Goal: Ask a question

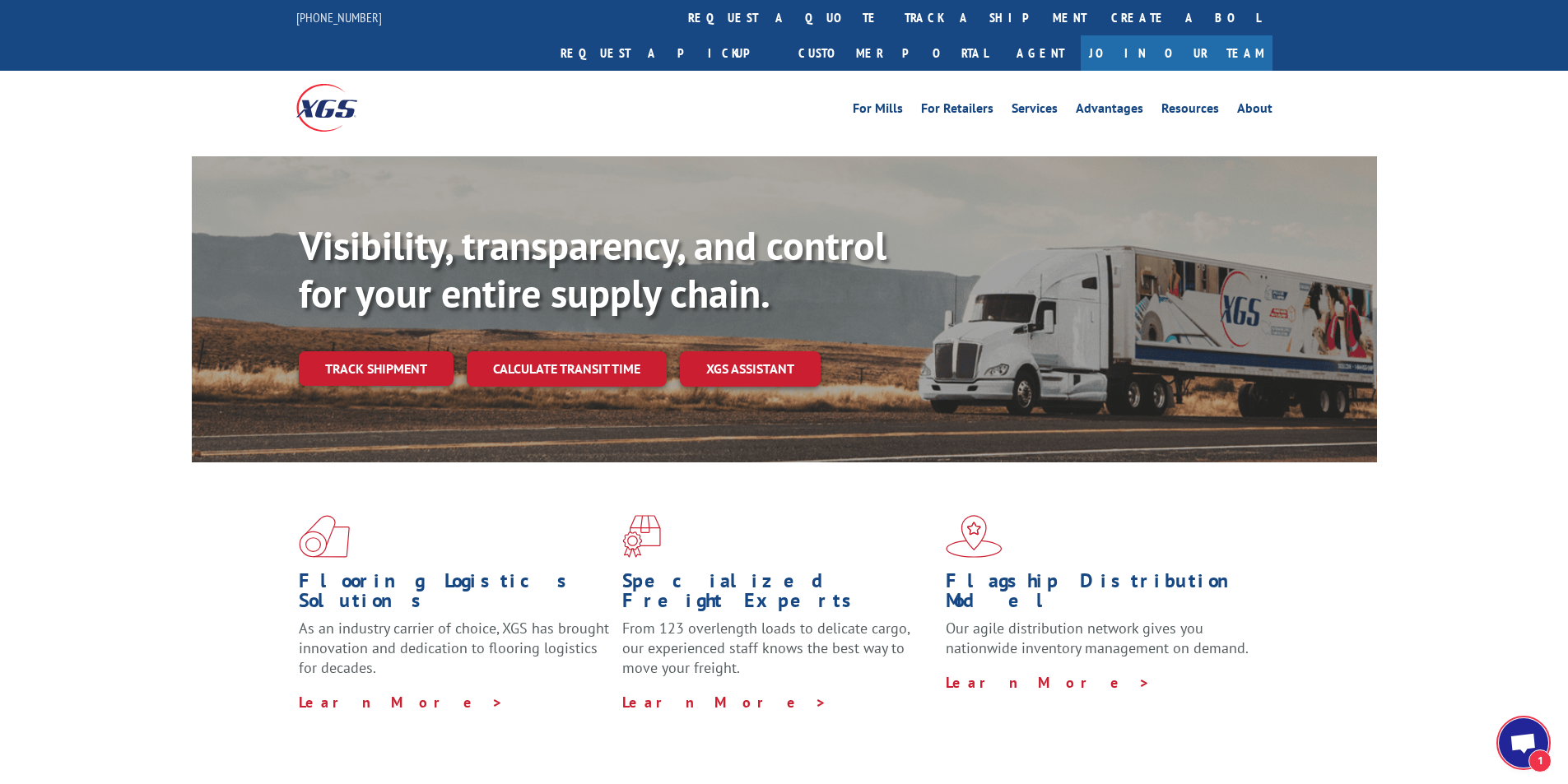
scroll to position [341, 0]
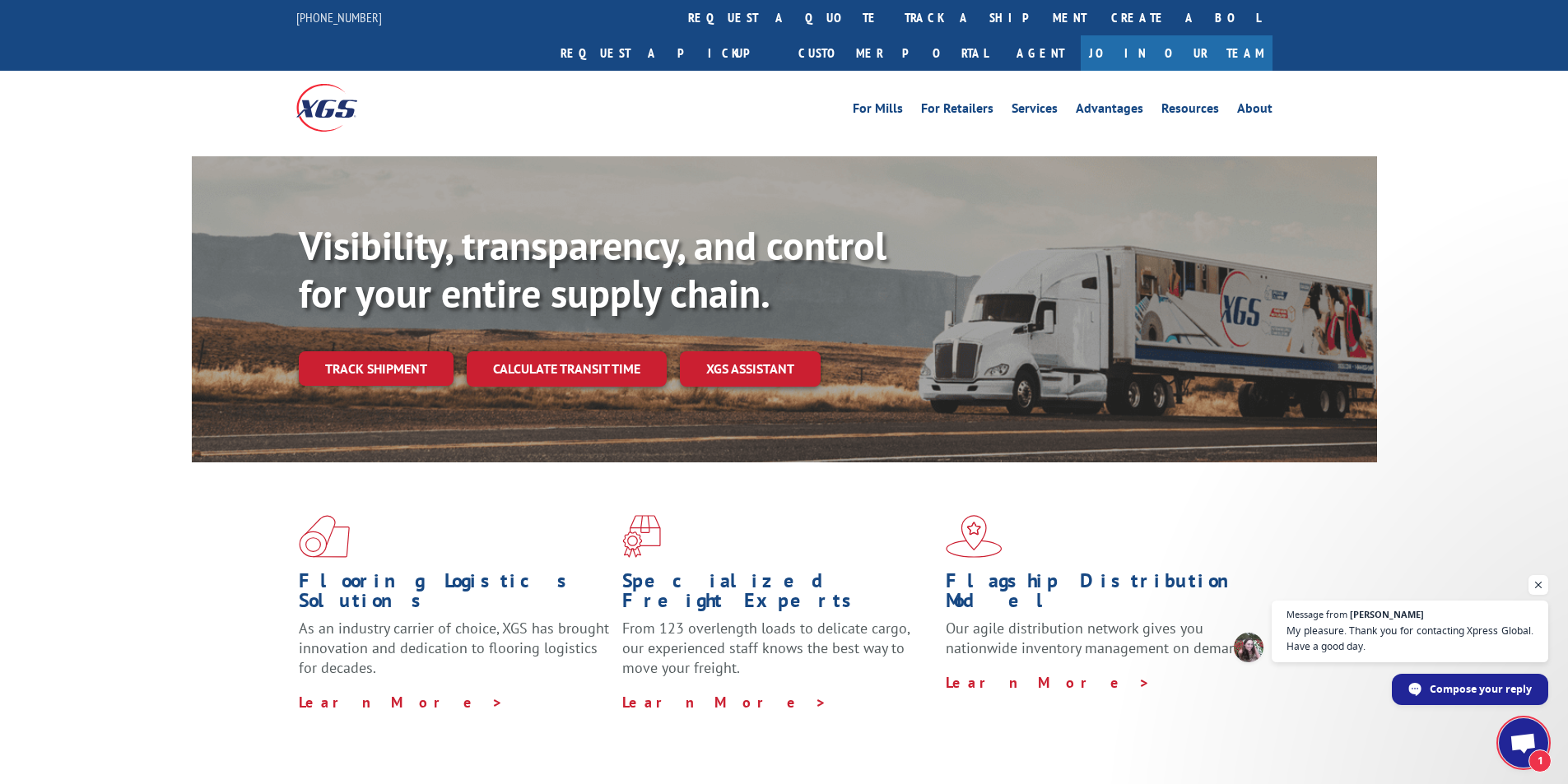
click at [1520, 735] on span "Open chat" at bounding box center [1523, 745] width 27 height 23
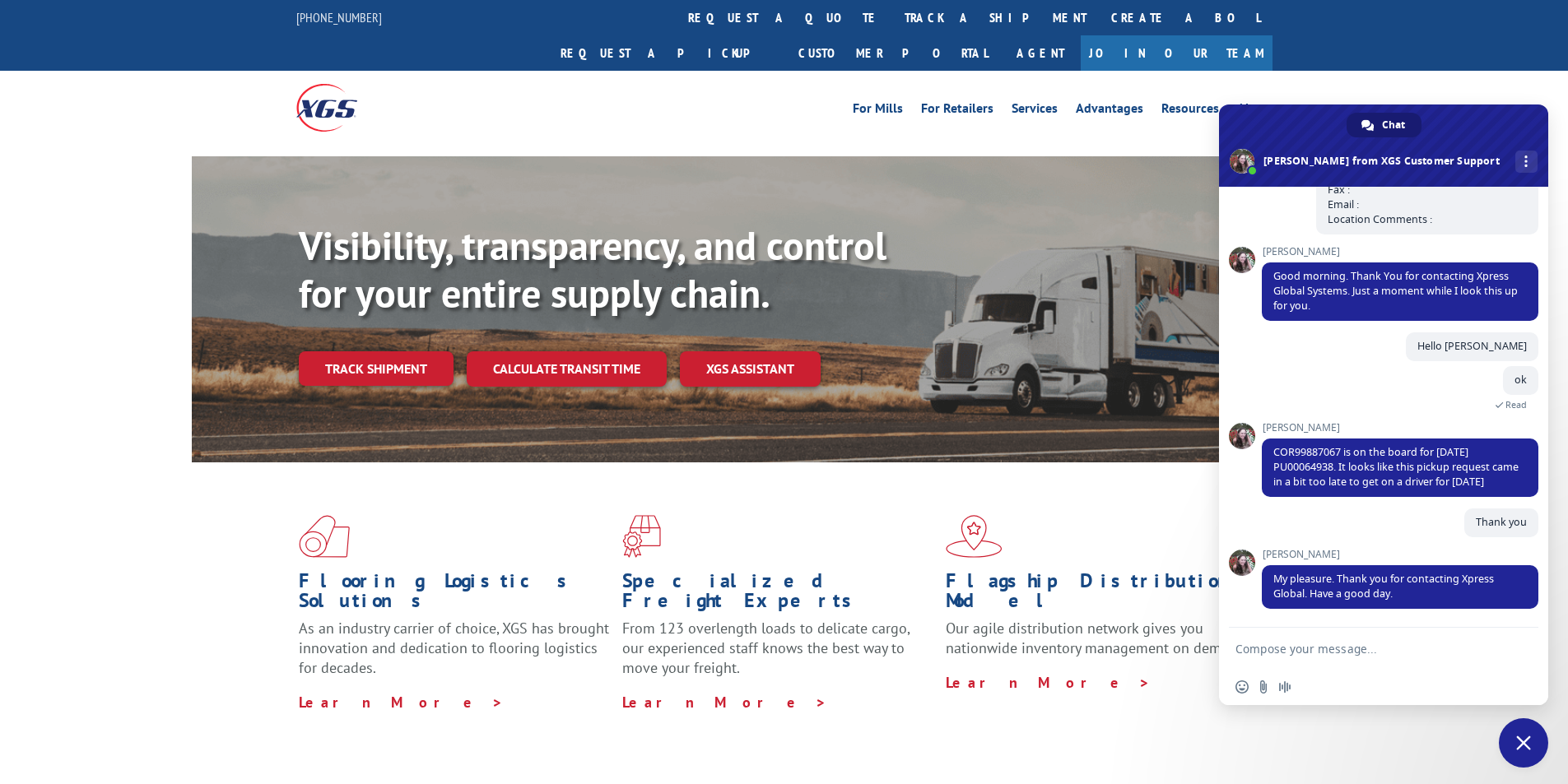
click at [1393, 653] on textarea "Compose your message..." at bounding box center [1365, 648] width 260 height 15
paste textarea "Hello My name is [PERSON_NAME] from Tforce Worldwide [PHONE_NUMBER] Email [EMAI…"
type textarea "Hello My name is [PERSON_NAME] from Tforce Worldwide [PHONE_NUMBER] Email [EMAI…"
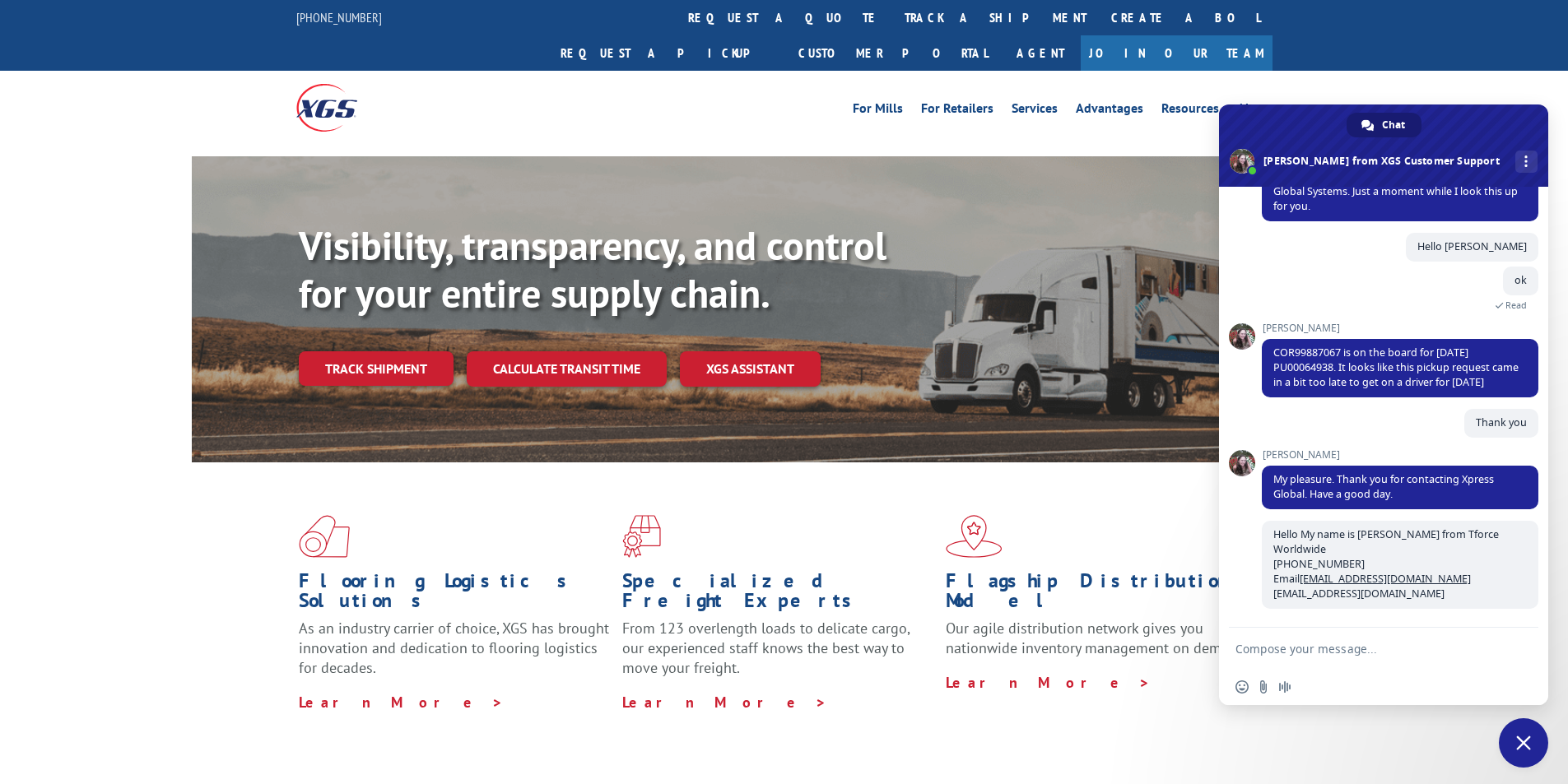
scroll to position [440, 0]
click at [1365, 651] on textarea "Compose your message..." at bounding box center [1365, 648] width 260 height 15
paste textarea "17592645"
type textarea "Eta on delivery on PRO# 17592645"
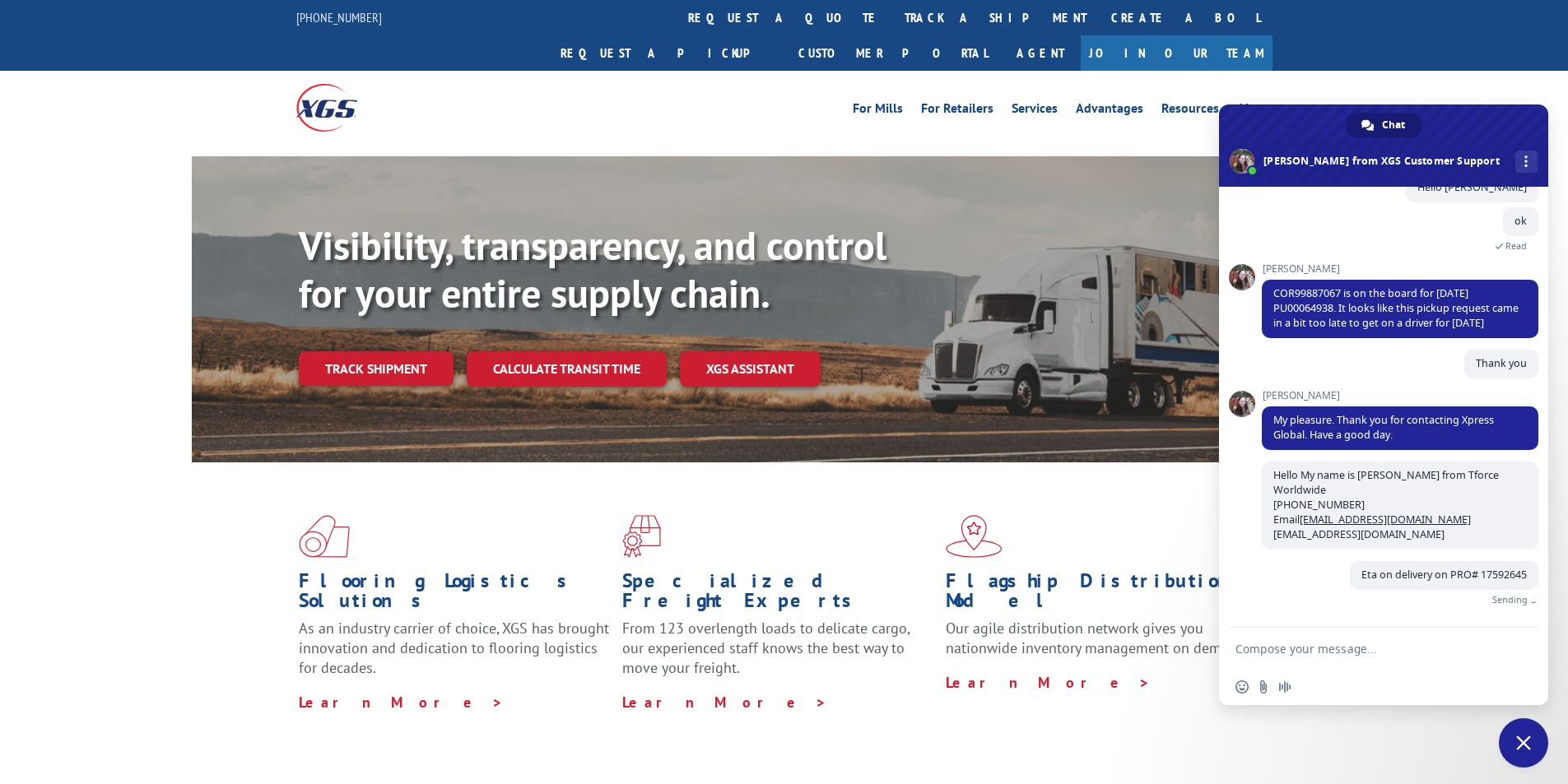
scroll to position [473, 0]
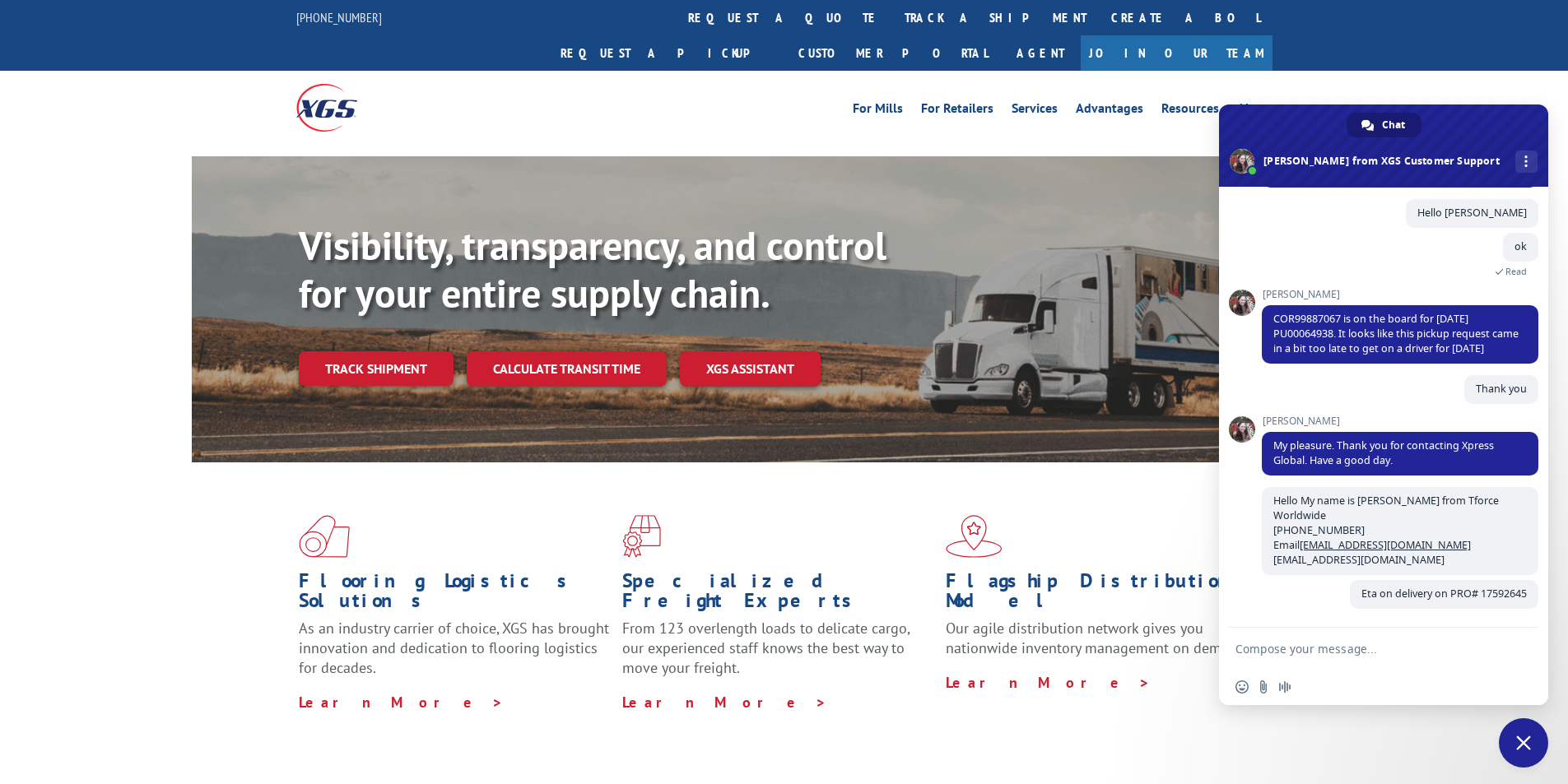
click at [1422, 648] on textarea "Compose your message..." at bounding box center [1365, 648] width 260 height 15
paste textarea "[GEOGRAPHIC_DATA] [STREET_ADDRESS] Contact : Contact Type: Phone : Fax : Email …"
type textarea "[GEOGRAPHIC_DATA] [STREET_ADDRESS] Contact : Contact Type: Phone : Fax : Email …"
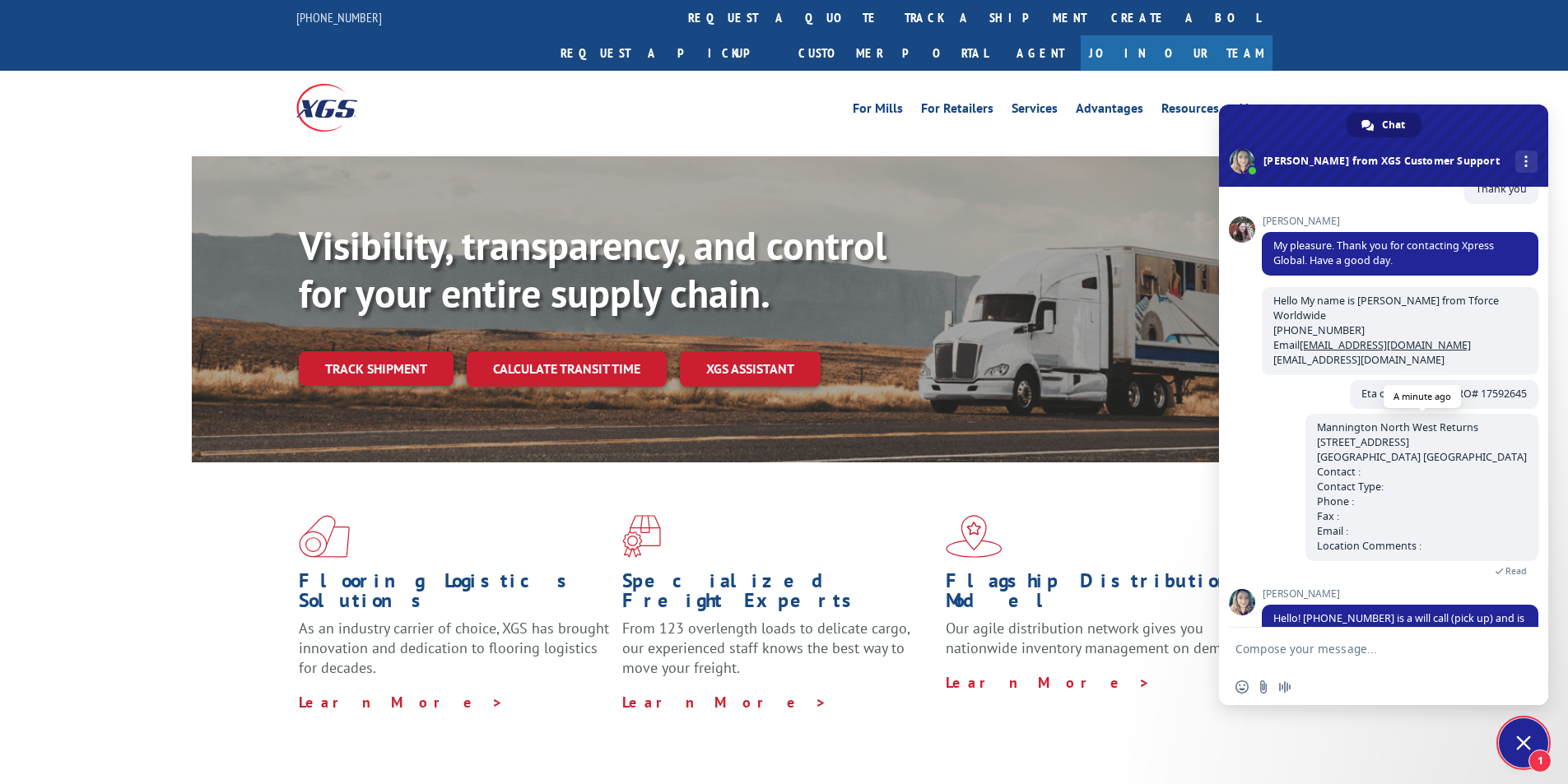
scroll to position [697, 0]
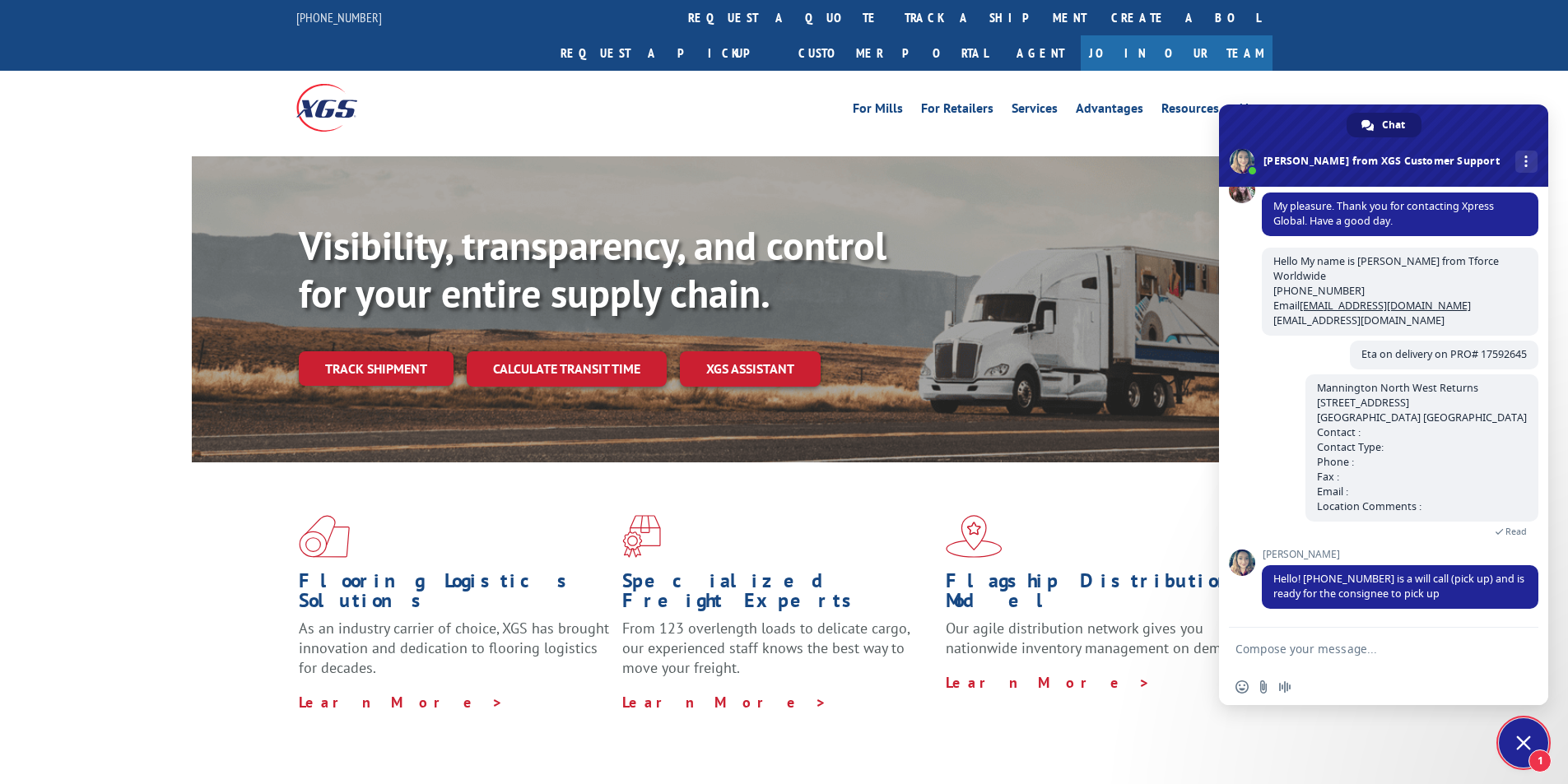
click at [1426, 644] on textarea "Compose your message..." at bounding box center [1365, 648] width 260 height 15
type textarea "Thank you [PERSON_NAME]"
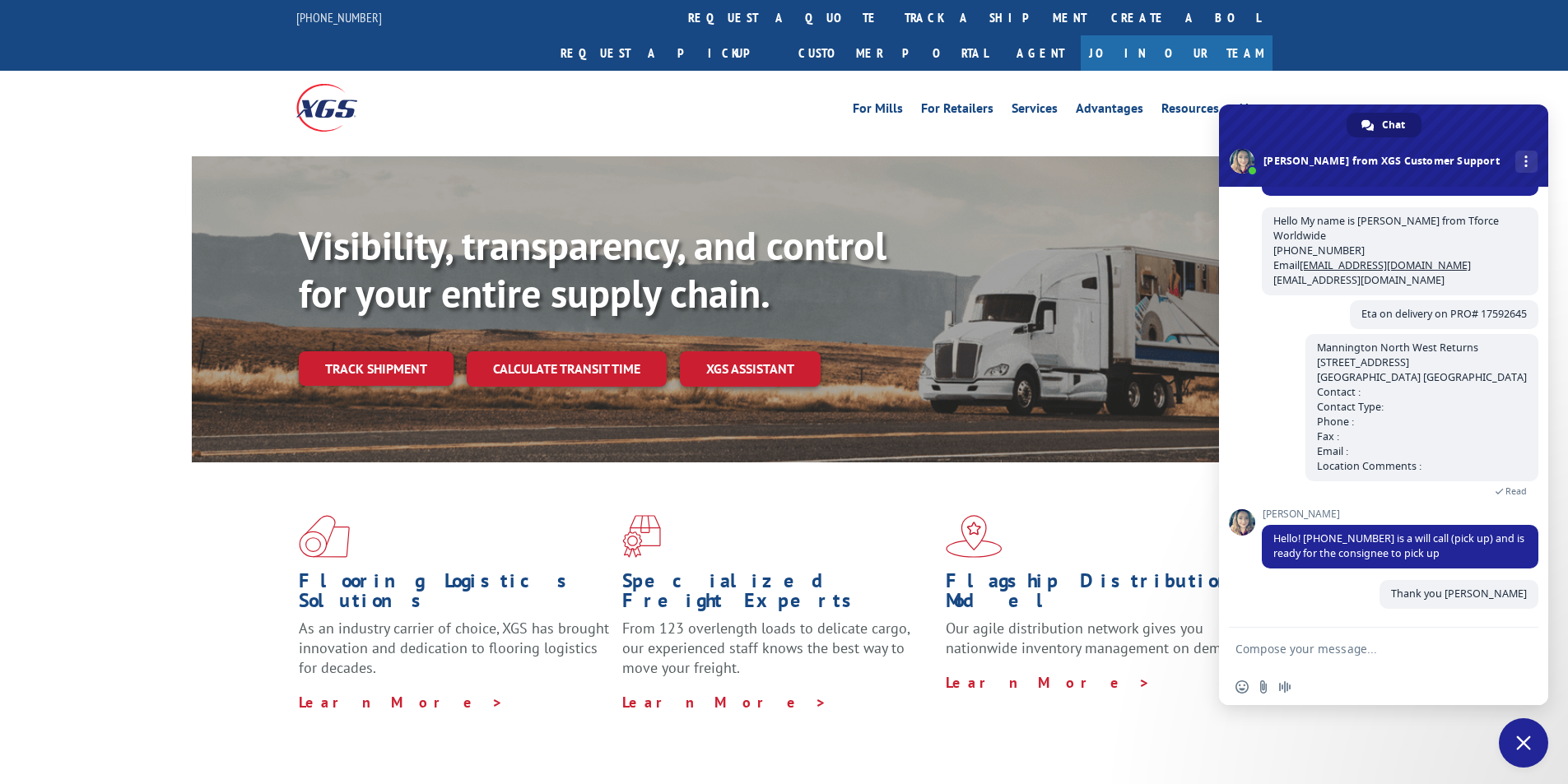
scroll to position [738, 0]
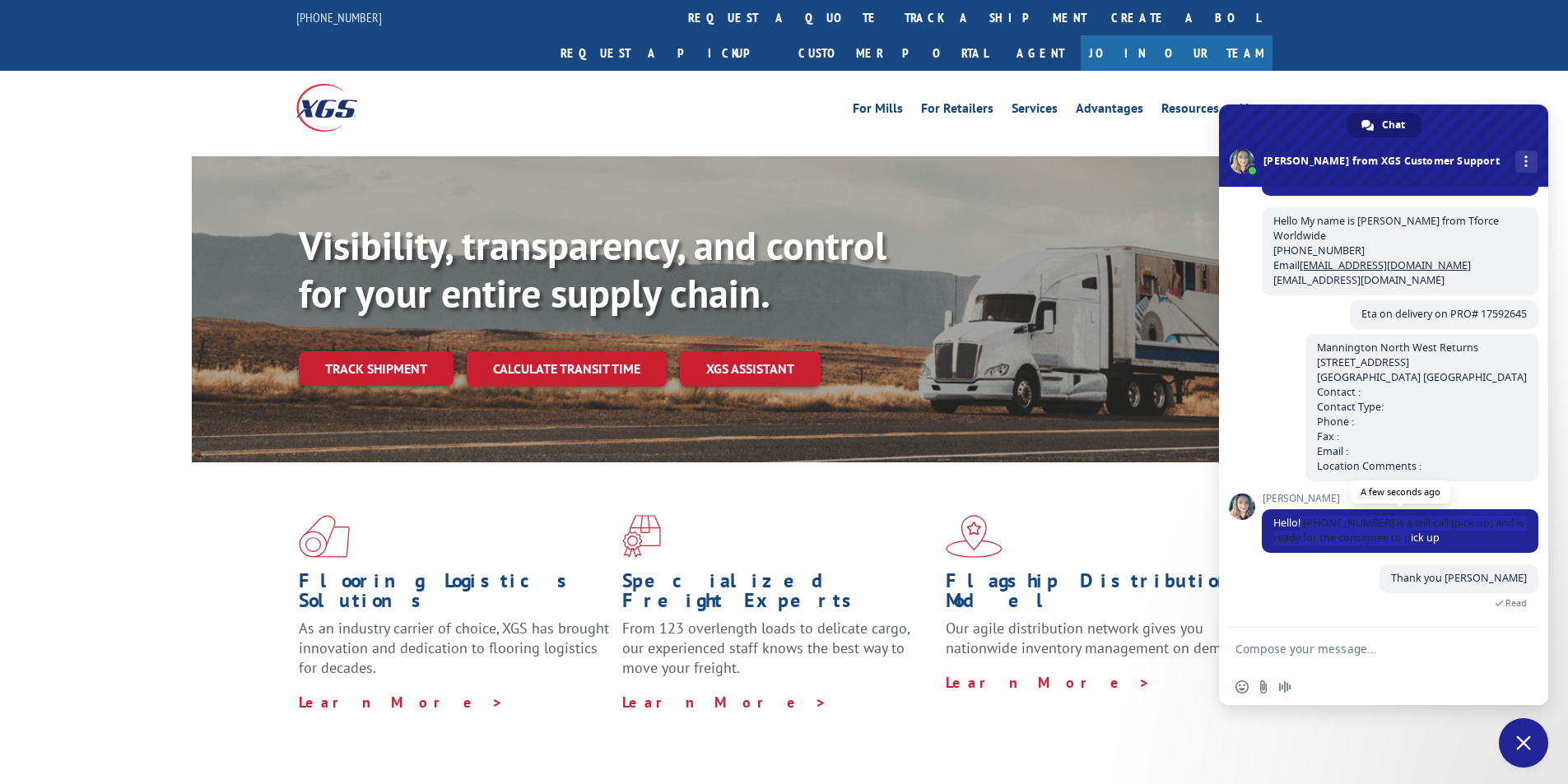
drag, startPoint x: 1302, startPoint y: 522, endPoint x: 1437, endPoint y: 536, distance: 135.7
click at [1437, 536] on span "Hello! [PHONE_NUMBER] is a will call (pick up) and is ready for the consignee t…" at bounding box center [1400, 531] width 276 height 44
copy span "[PHONE_NUMBER] is a will call (pick up) and is ready for the consignee to pick …"
click at [1520, 741] on span "Close chat" at bounding box center [1523, 742] width 15 height 15
